Goal: Task Accomplishment & Management: Manage account settings

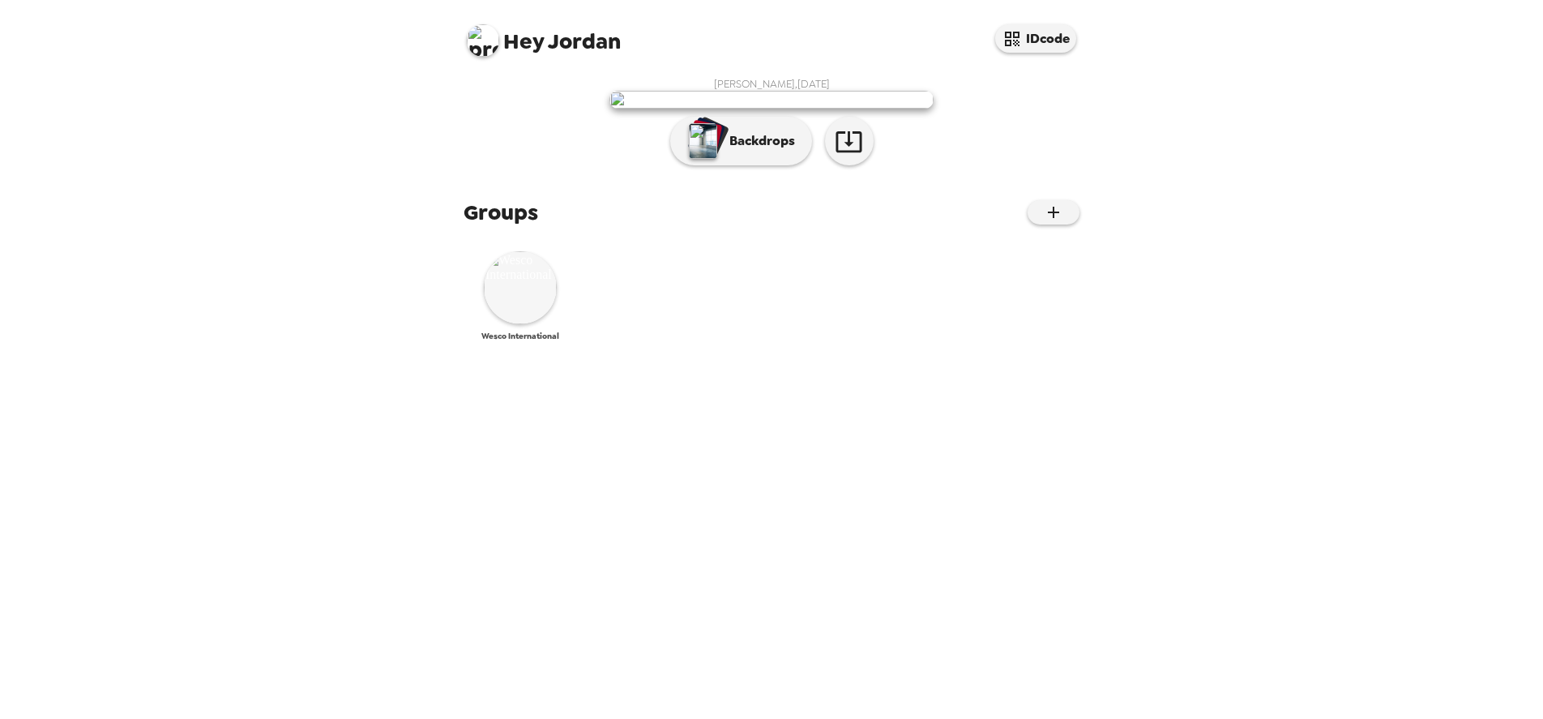
click at [516, 324] on img at bounding box center [520, 287] width 73 height 73
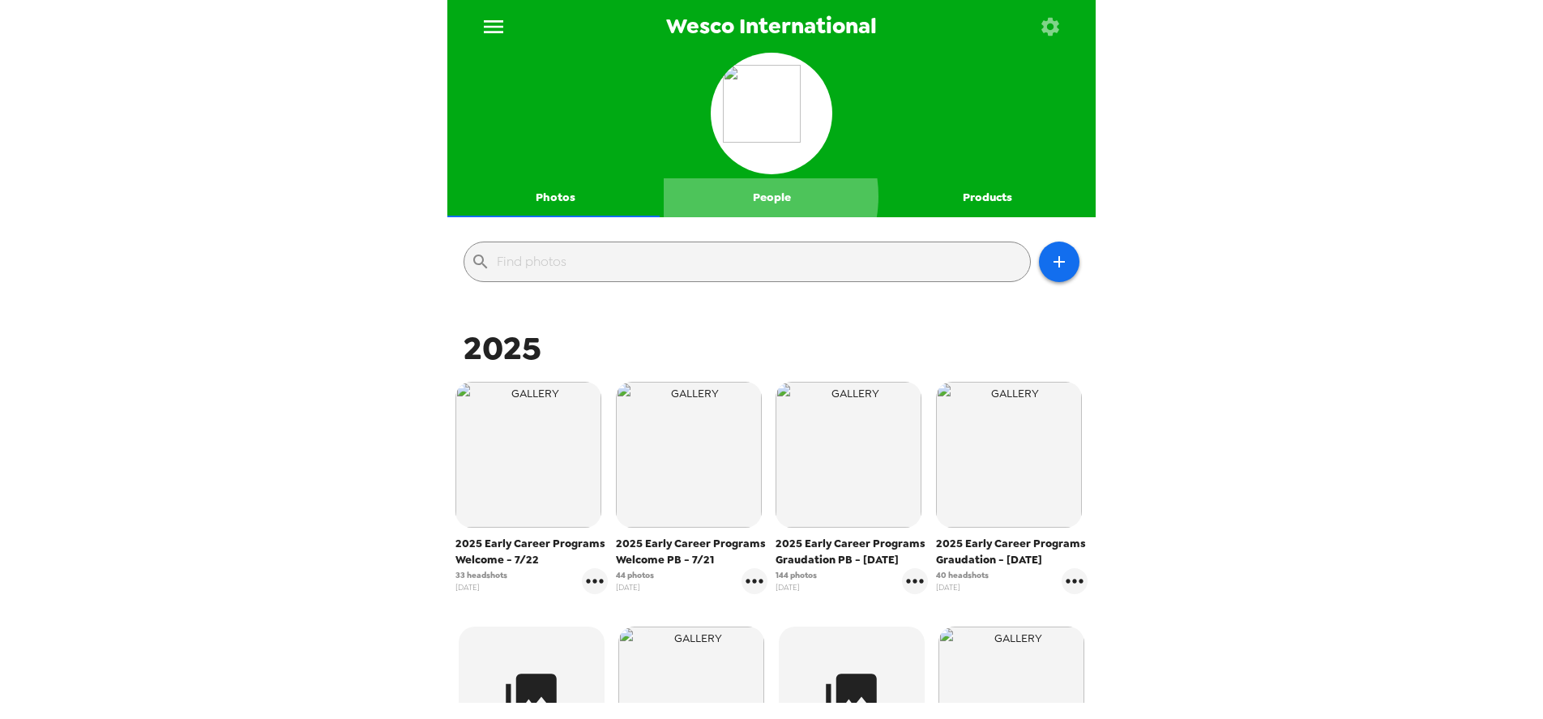
click at [743, 196] on button "People" at bounding box center [772, 197] width 216 height 39
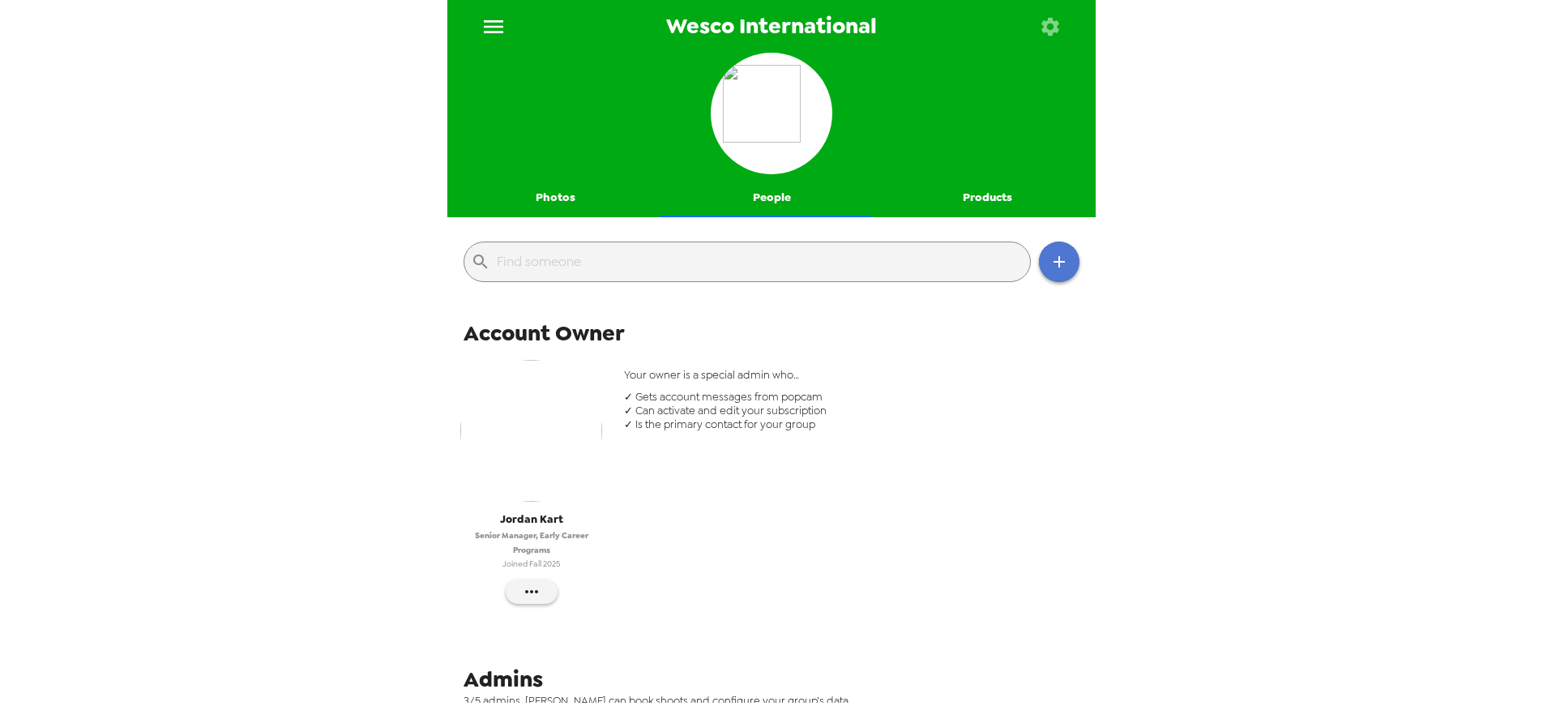
click at [1053, 266] on icon "button" at bounding box center [1058, 261] width 11 height 11
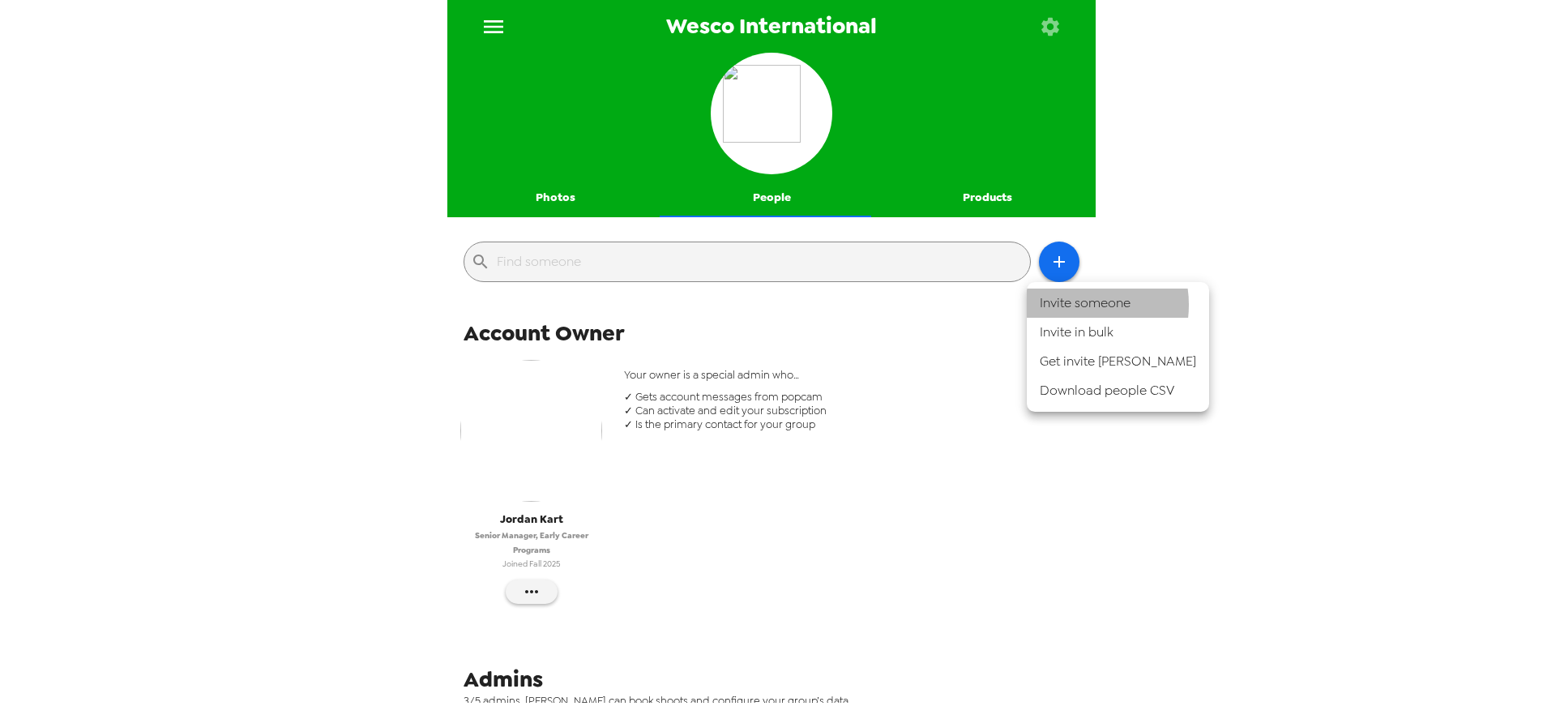
click at [1076, 305] on li "Invite someone" at bounding box center [1118, 302] width 182 height 29
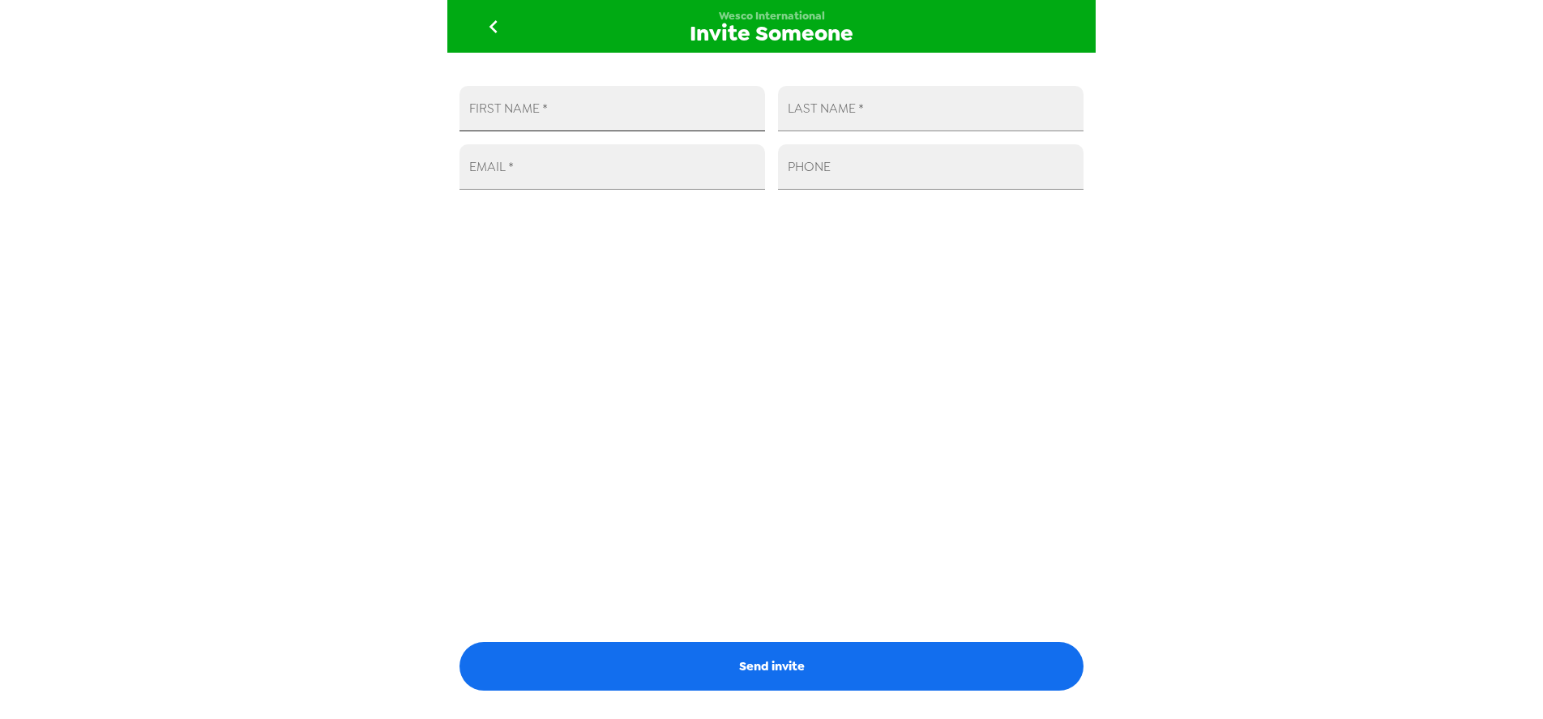
click at [639, 107] on input "FIRST NAME   *" at bounding box center [611, 108] width 305 height 45
type input "[PERSON_NAME]"
paste input "[PERSON_NAME][EMAIL_ADDRESS][PERSON_NAME][DOMAIN_NAME]"
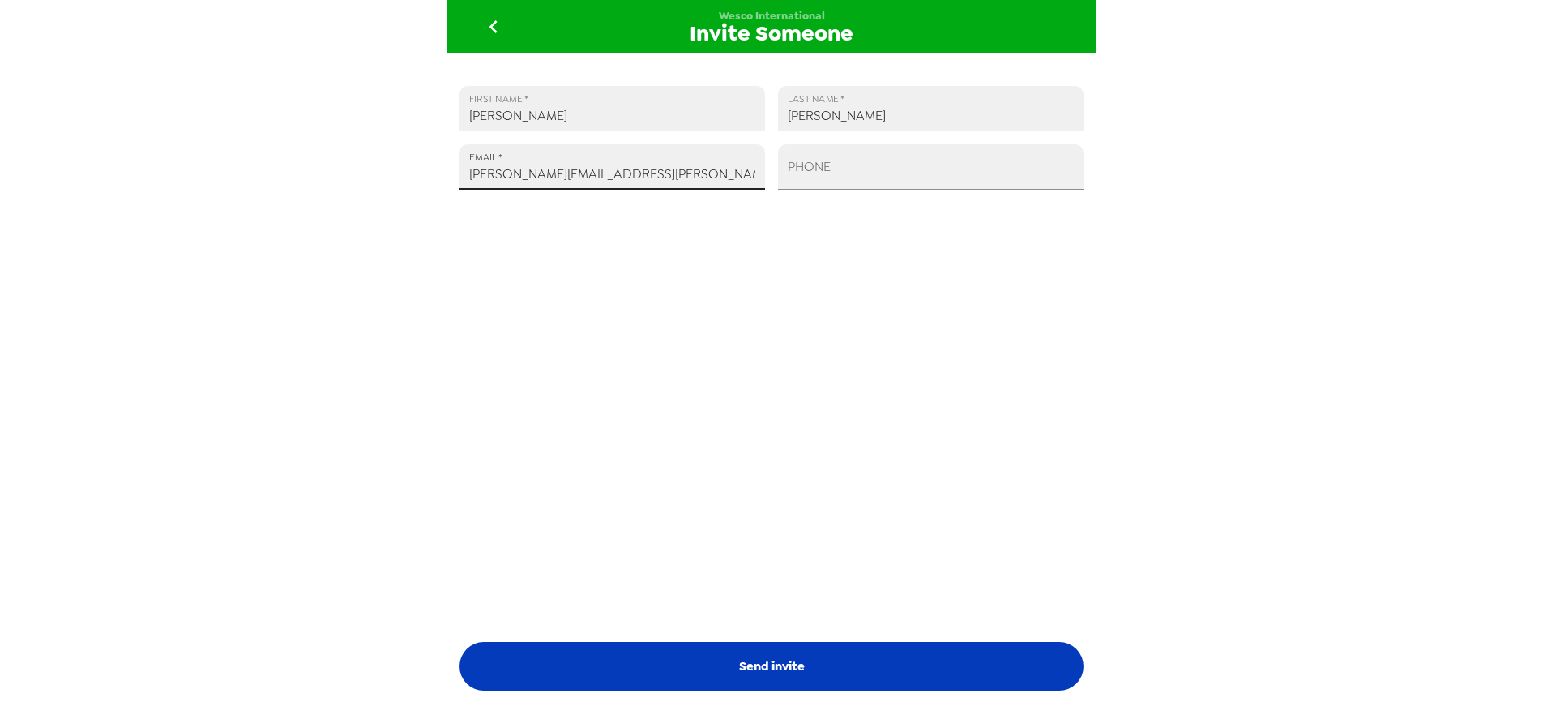
type input "[PERSON_NAME][EMAIL_ADDRESS][PERSON_NAME][DOMAIN_NAME]"
click at [762, 660] on button "Send invite" at bounding box center [771, 666] width 624 height 49
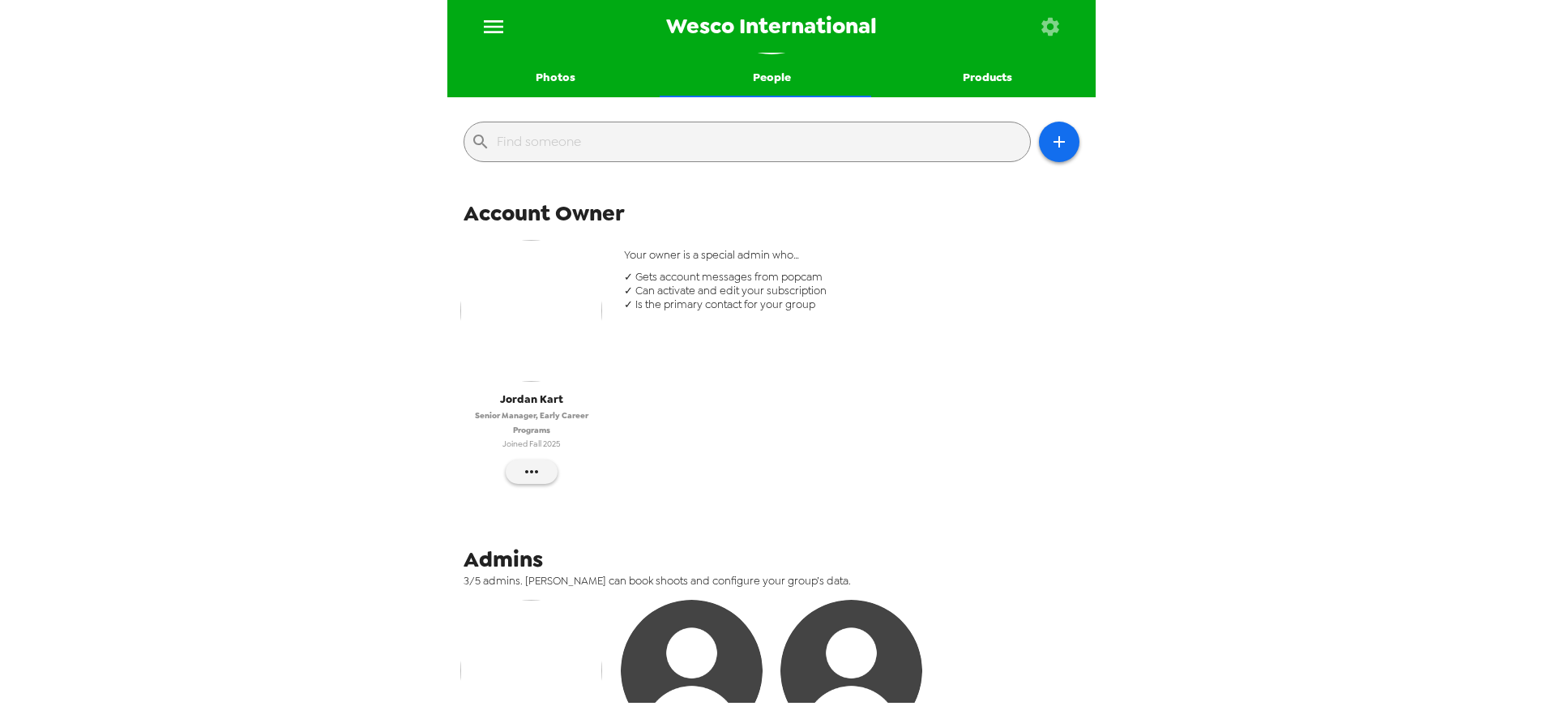
scroll to position [606, 0]
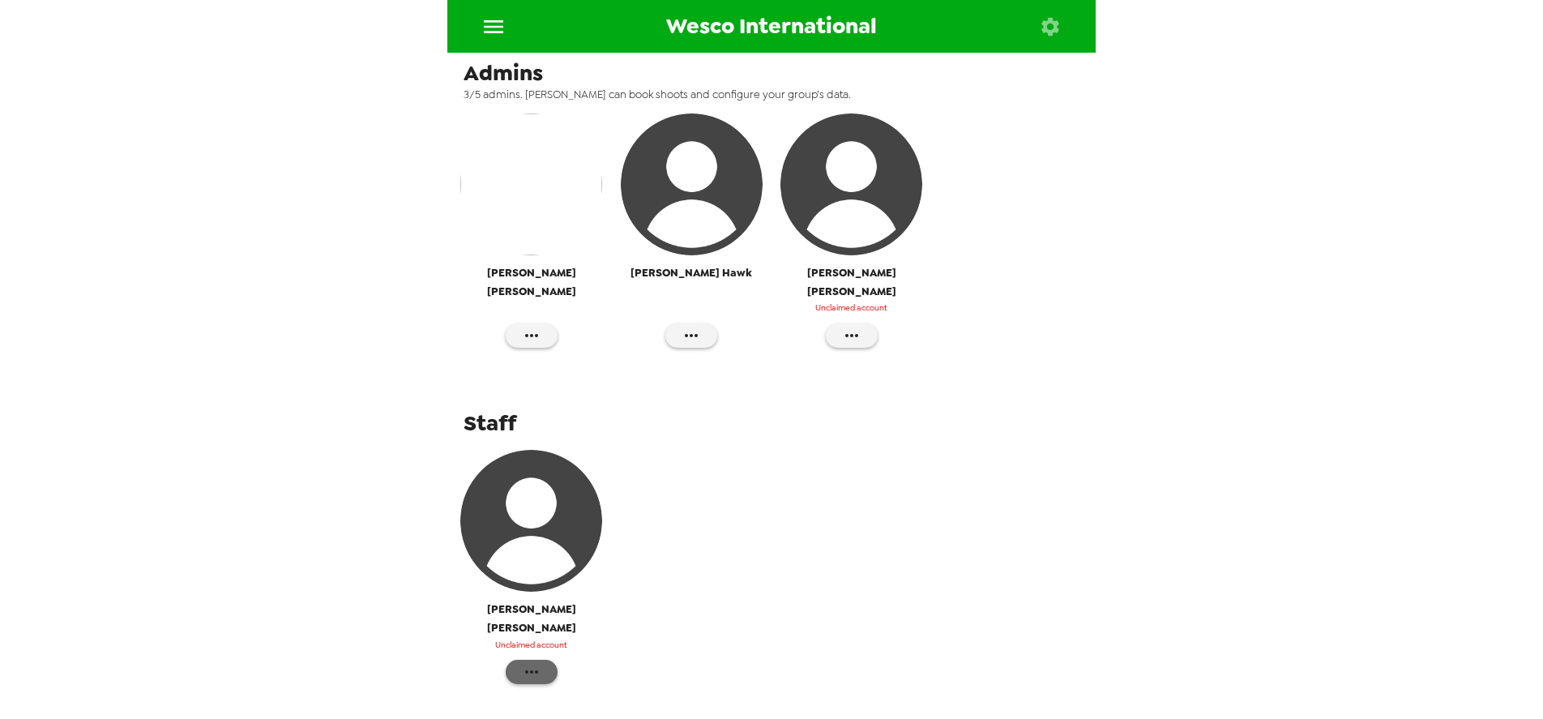
click at [529, 670] on icon "button" at bounding box center [531, 671] width 13 height 3
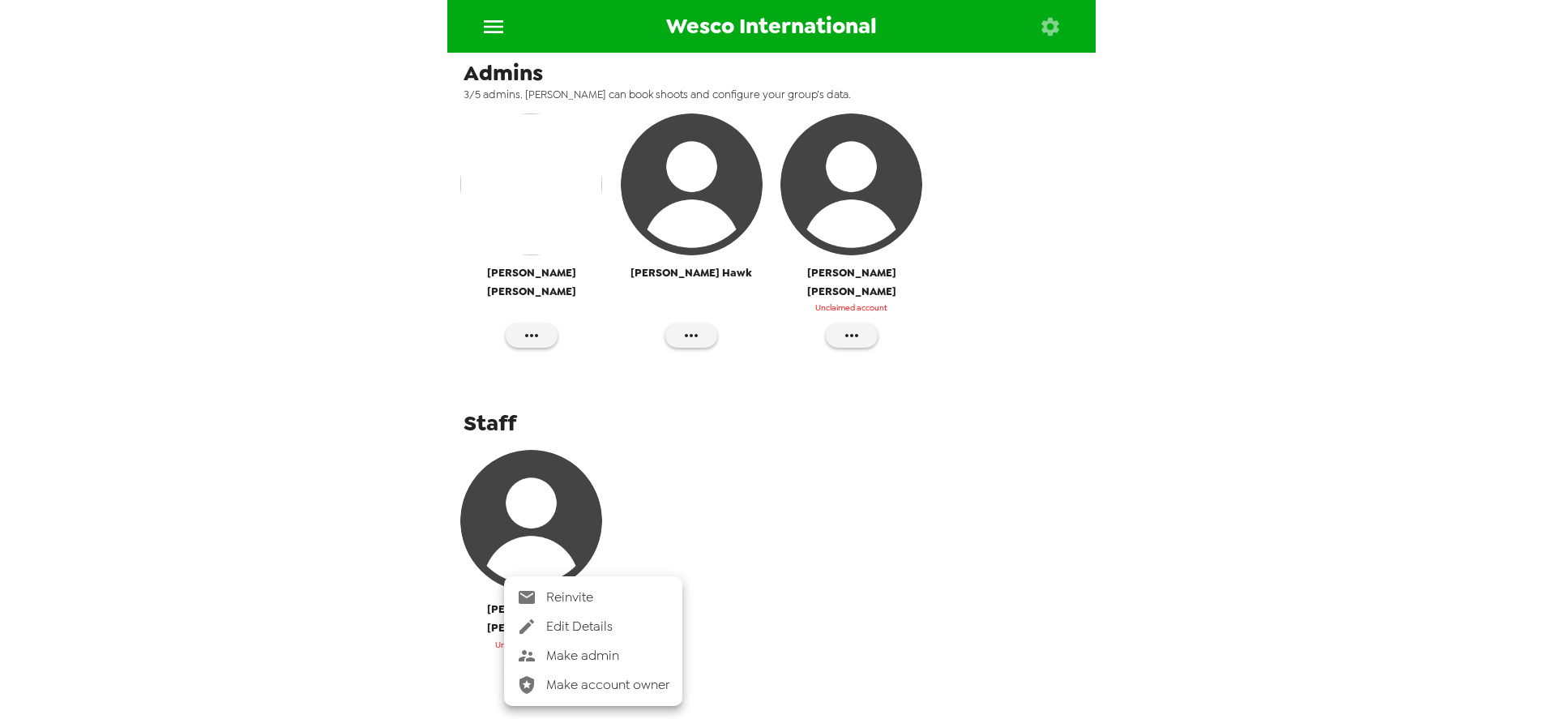
click at [570, 651] on span "Make admin" at bounding box center [607, 655] width 123 height 19
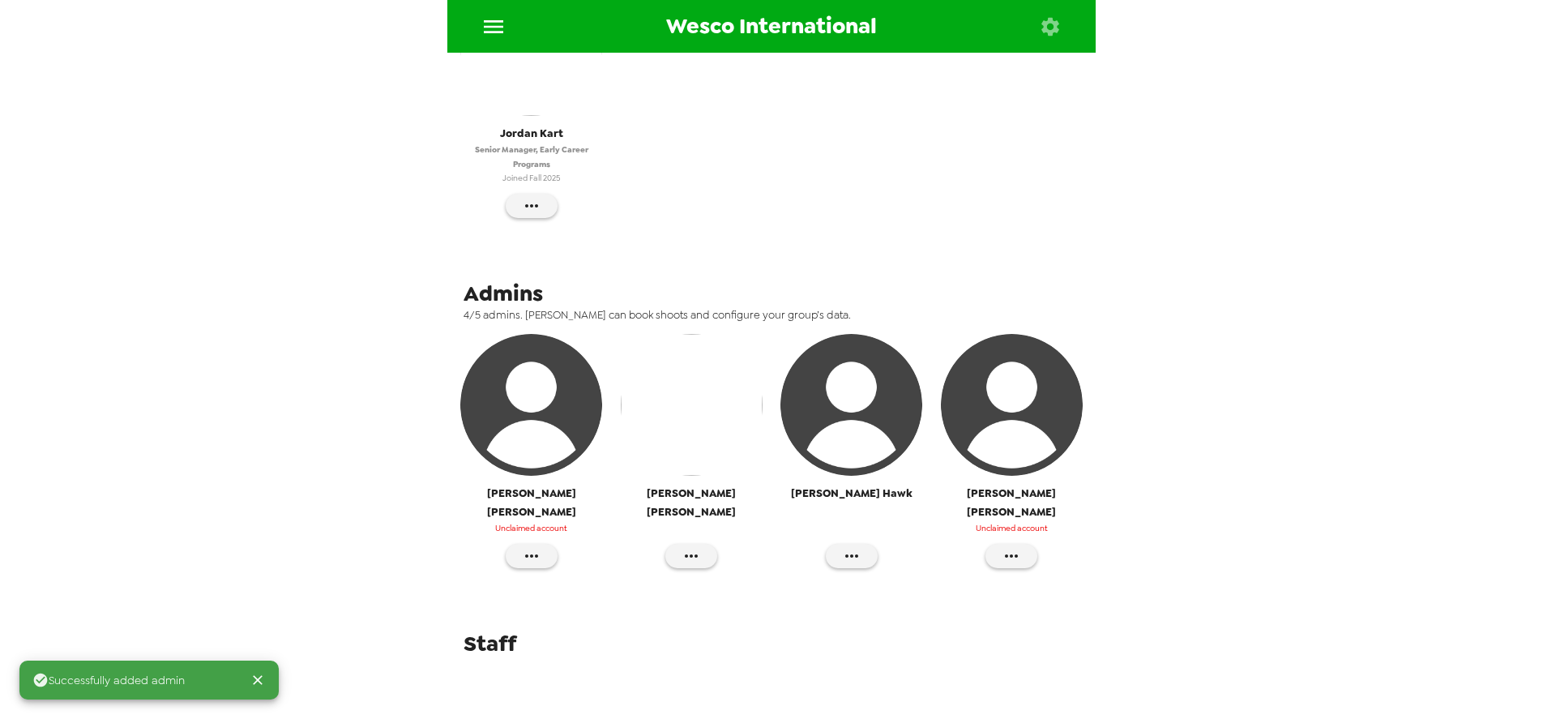
scroll to position [367, 0]
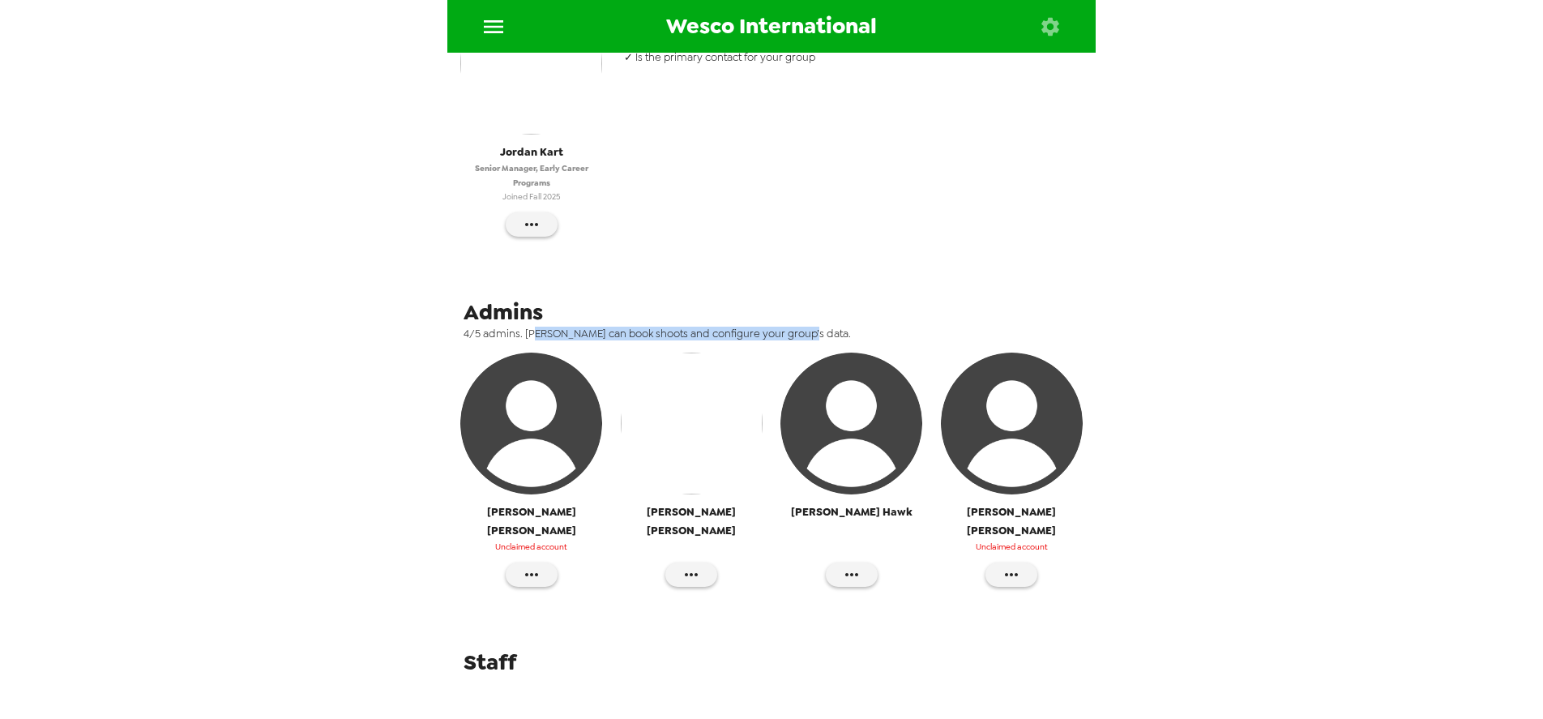
drag, startPoint x: 543, startPoint y: 338, endPoint x: 829, endPoint y: 334, distance: 286.0
click at [829, 334] on span "4/5 admins. [PERSON_NAME] can book shoots and configure your group’s data." at bounding box center [777, 334] width 628 height 14
